Goal: Find specific page/section: Find specific page/section

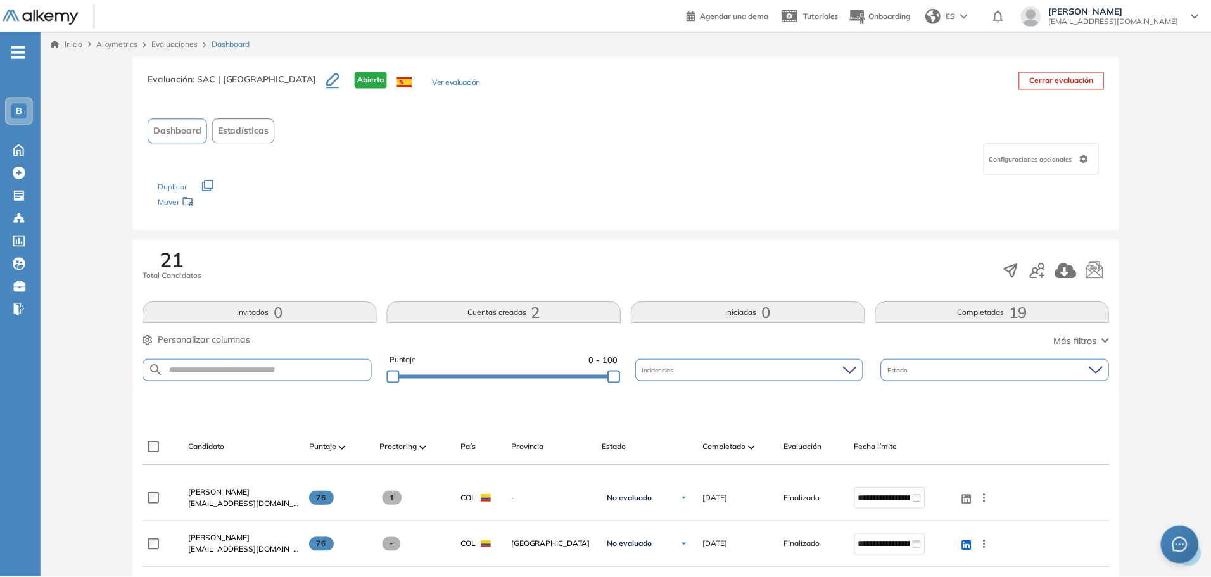
scroll to position [63, 0]
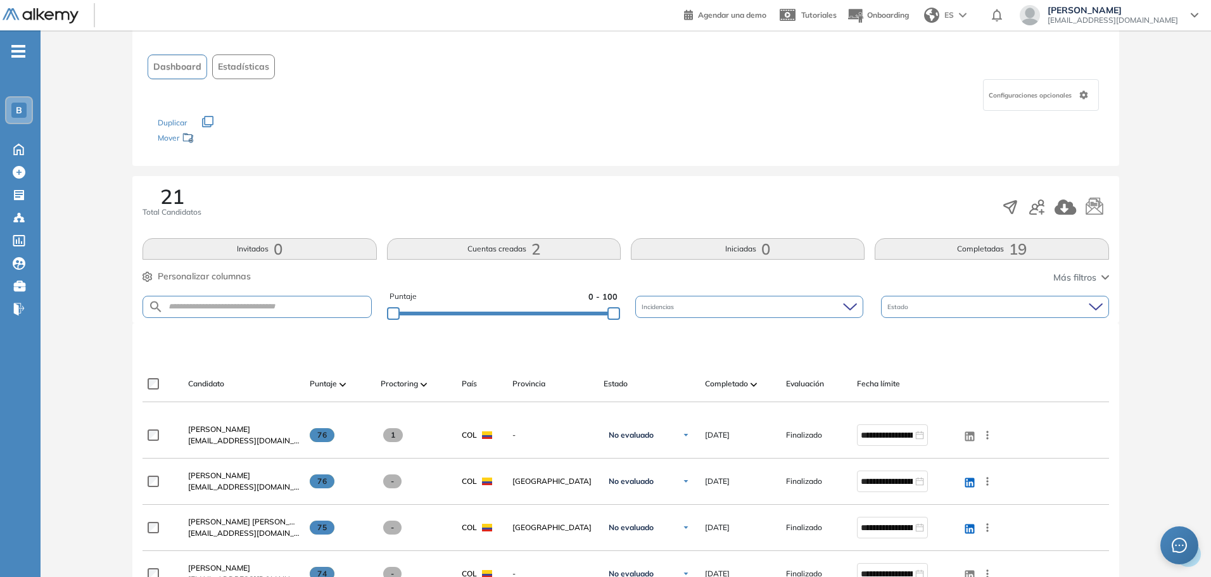
click at [754, 385] on img at bounding box center [754, 385] width 6 height 4
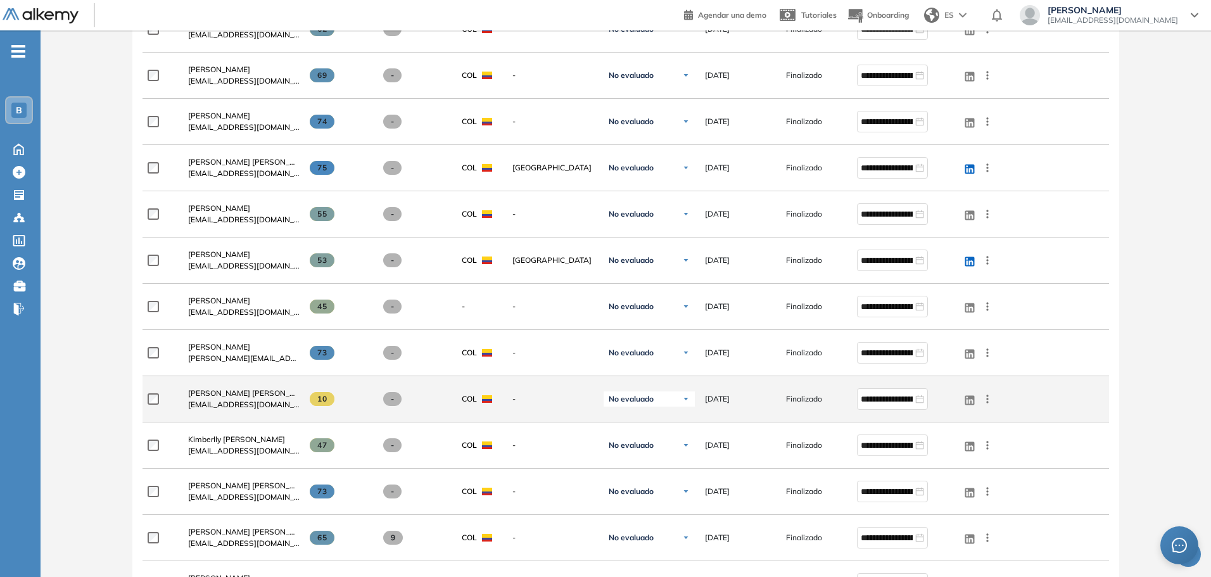
scroll to position [697, 0]
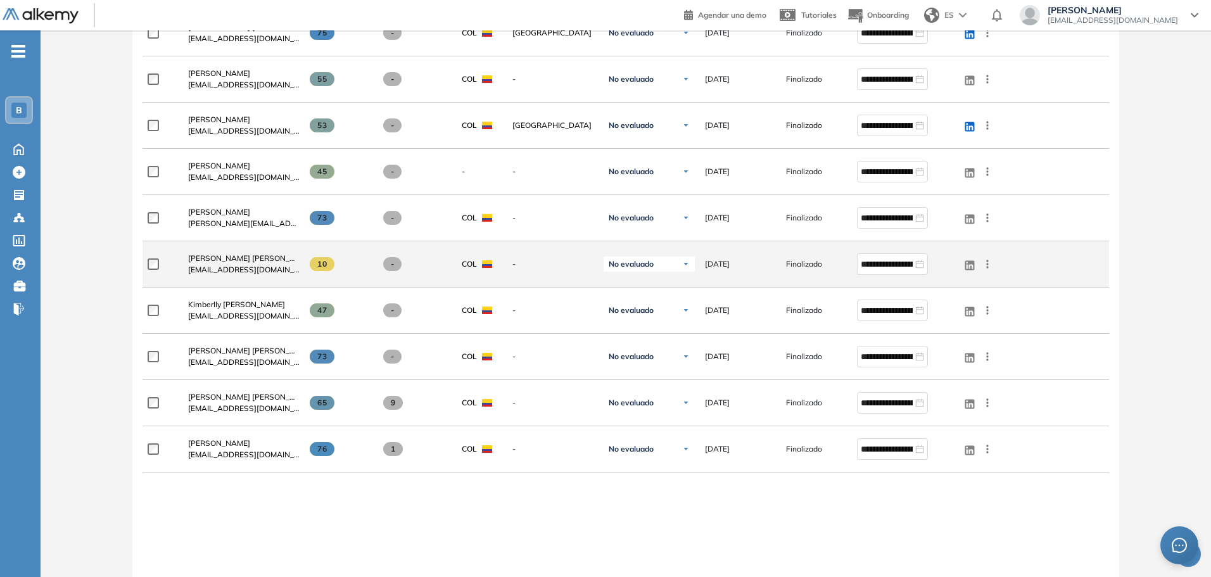
drag, startPoint x: 300, startPoint y: 269, endPoint x: 331, endPoint y: 264, distance: 30.8
click at [331, 264] on div "10" at bounding box center [335, 264] width 71 height 34
click at [331, 264] on span at bounding box center [322, 264] width 25 height 14
click at [250, 257] on span "Maria Fernanda Roncancio" at bounding box center [251, 258] width 126 height 10
